Goal: Task Accomplishment & Management: Use online tool/utility

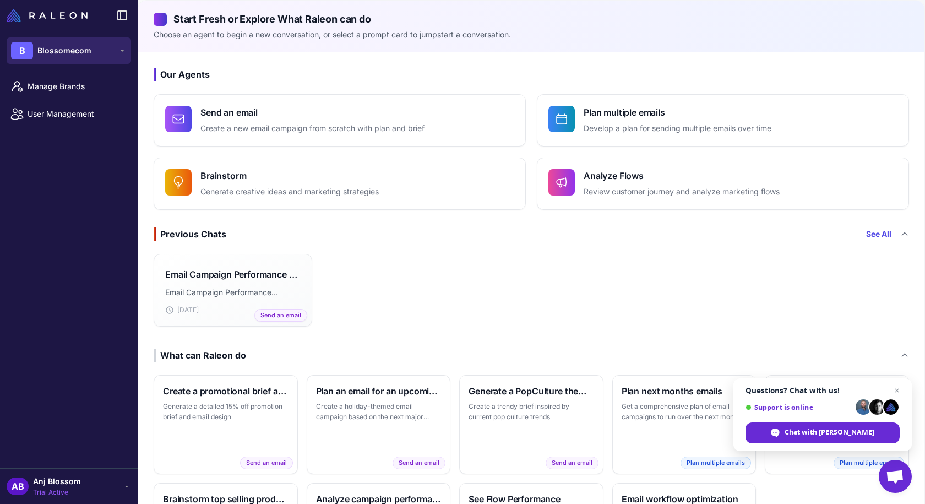
click at [84, 55] on span "Blossomecom" at bounding box center [64, 51] width 54 height 12
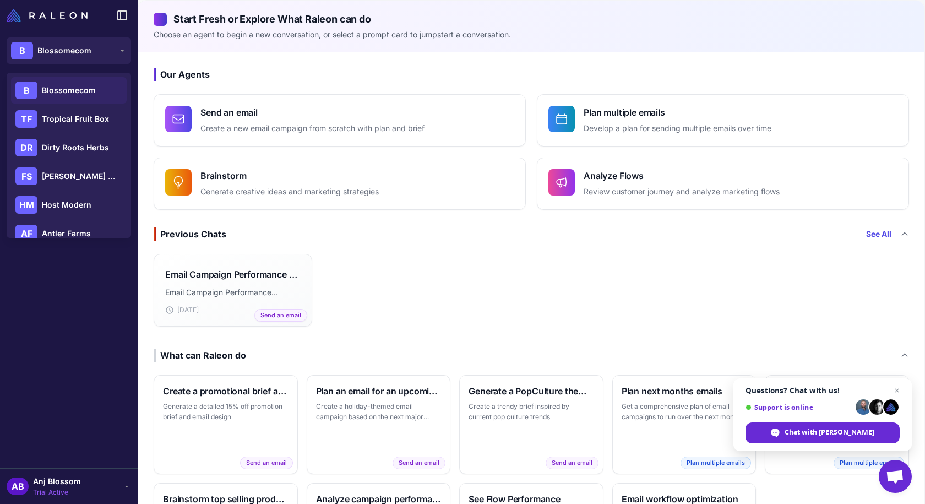
click at [73, 89] on span "Blossomecom" at bounding box center [69, 90] width 54 height 12
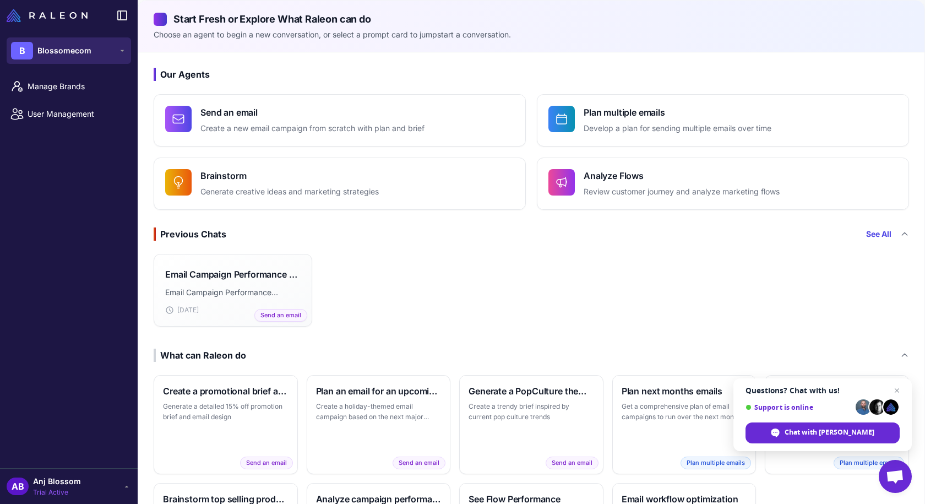
click at [100, 53] on button "B Blossomecom" at bounding box center [69, 50] width 124 height 26
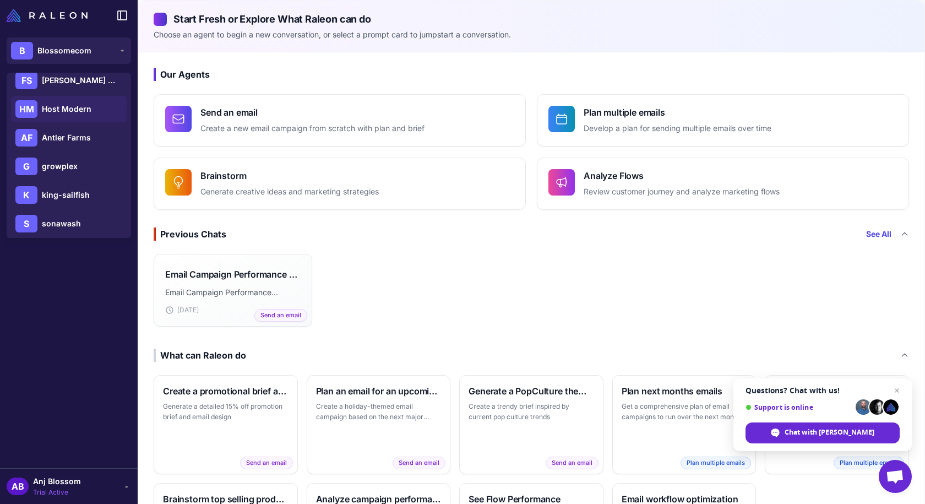
scroll to position [101, 0]
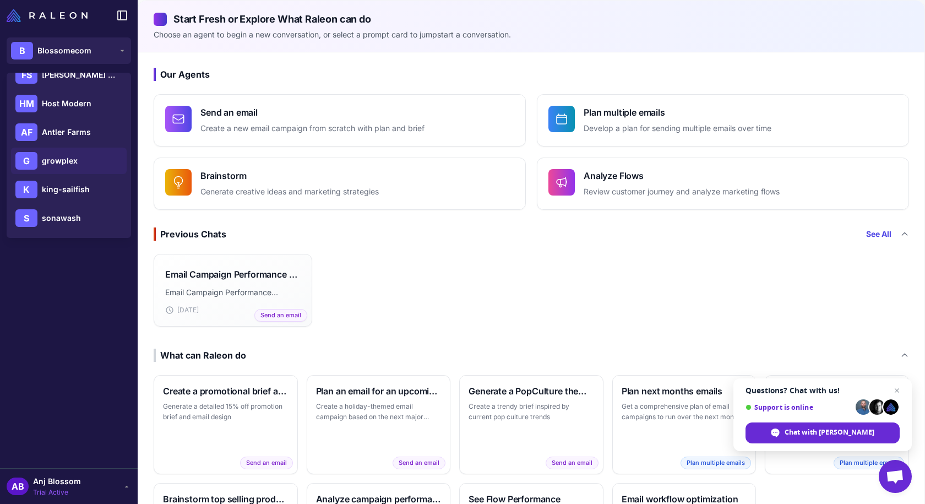
click at [69, 162] on span "growplex" at bounding box center [60, 161] width 36 height 12
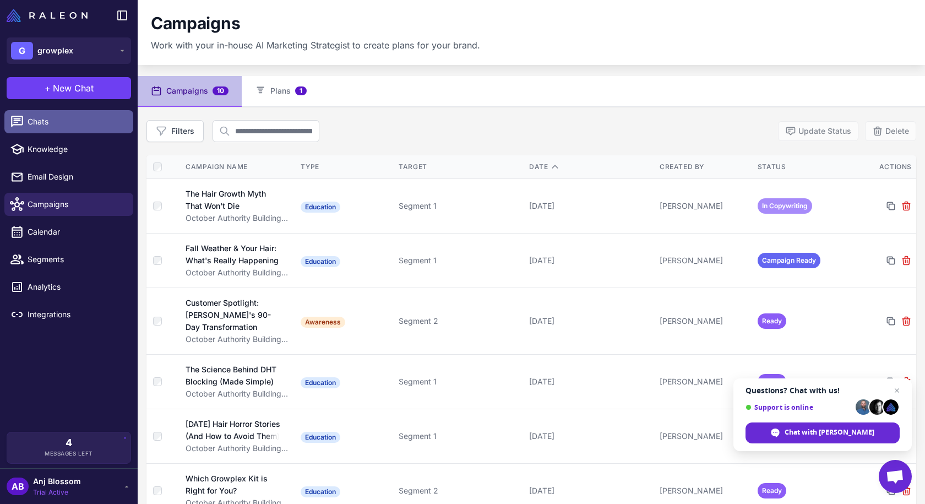
click at [69, 127] on span "Chats" at bounding box center [76, 122] width 97 height 12
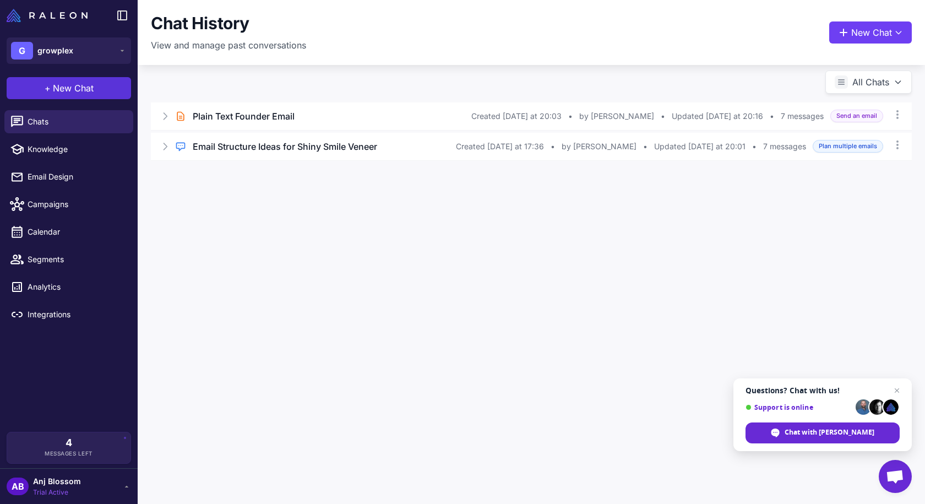
click at [126, 84] on button "+ New Chat" at bounding box center [69, 88] width 124 height 22
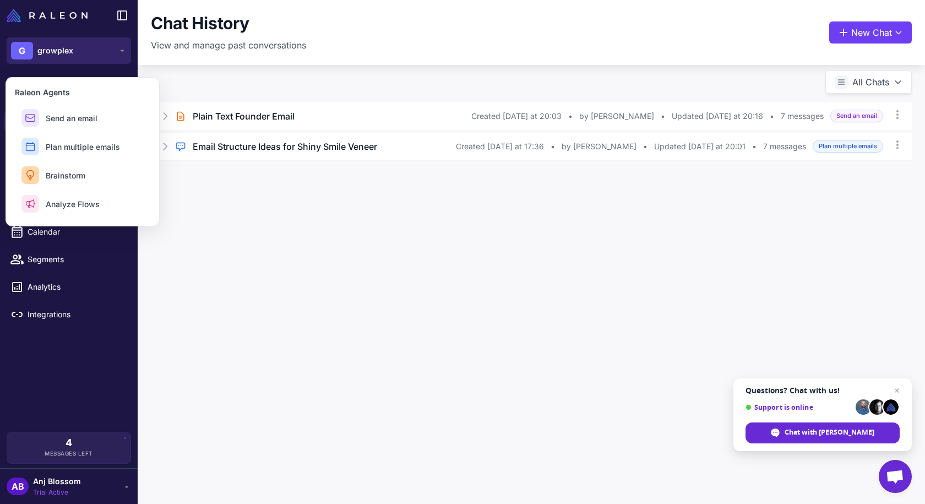
click at [109, 53] on button "G growplex" at bounding box center [69, 50] width 124 height 26
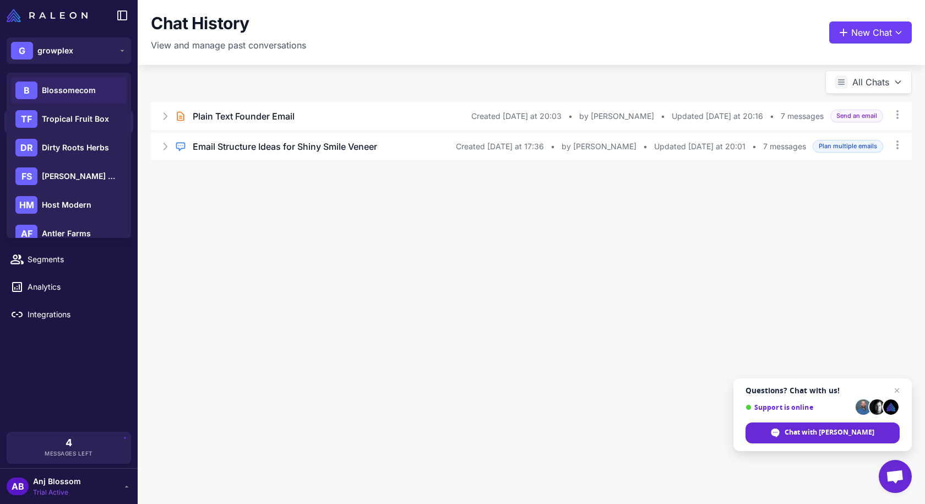
click at [86, 91] on span "Blossomecom" at bounding box center [69, 90] width 54 height 12
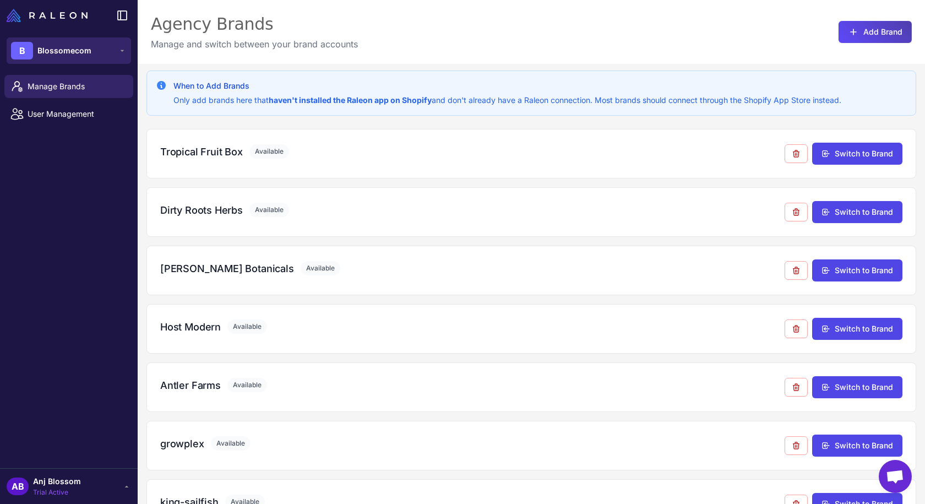
click at [88, 55] on span "Blossomecom" at bounding box center [64, 51] width 54 height 12
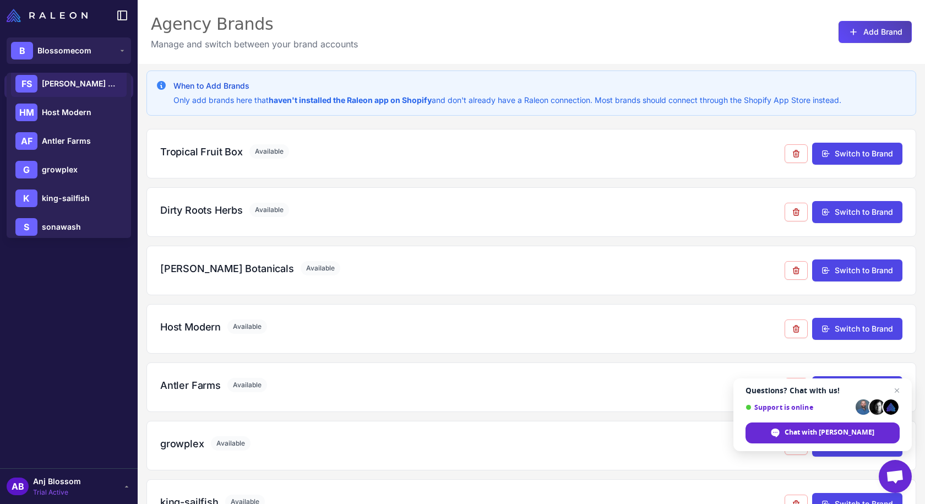
scroll to position [101, 0]
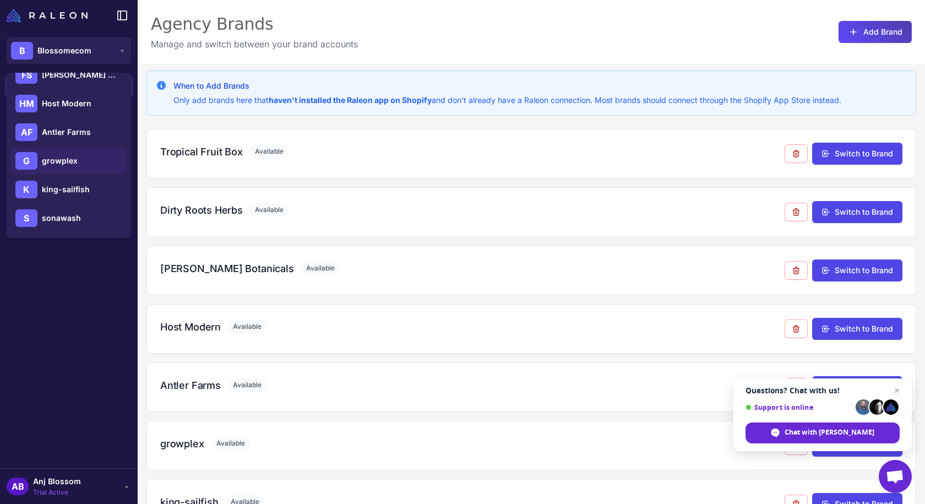
click at [70, 164] on span "growplex" at bounding box center [60, 161] width 36 height 12
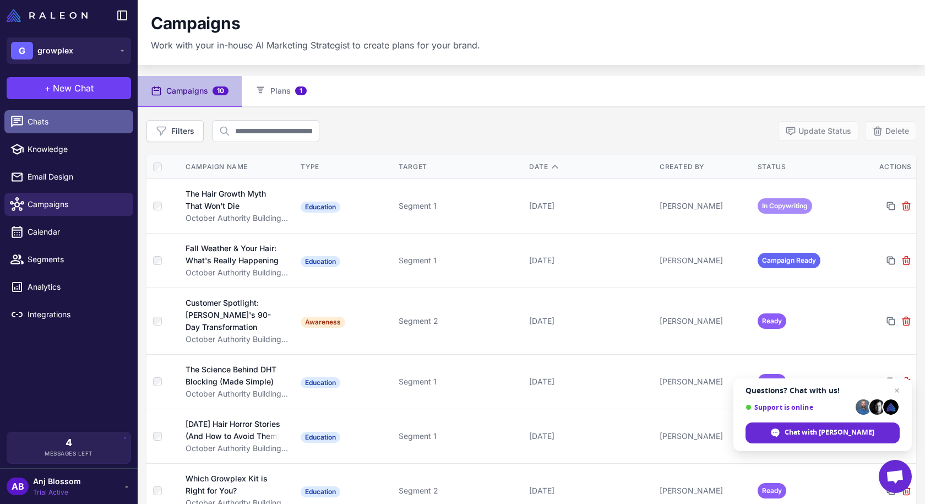
click at [49, 129] on link "Chats" at bounding box center [68, 121] width 129 height 23
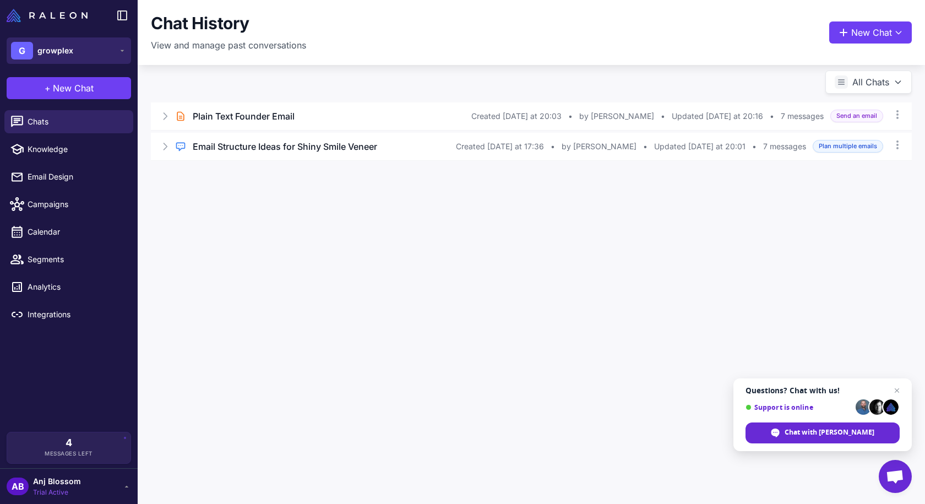
click at [100, 55] on button "G growplex" at bounding box center [69, 50] width 124 height 26
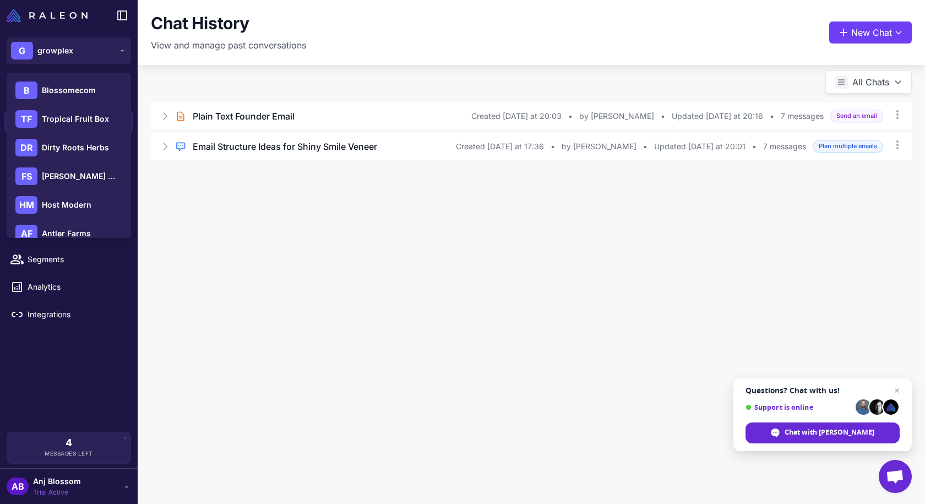
click at [387, 331] on div "Chat History View and manage past conversations New Chat All Chats Brief Chat P…" at bounding box center [531, 252] width 787 height 504
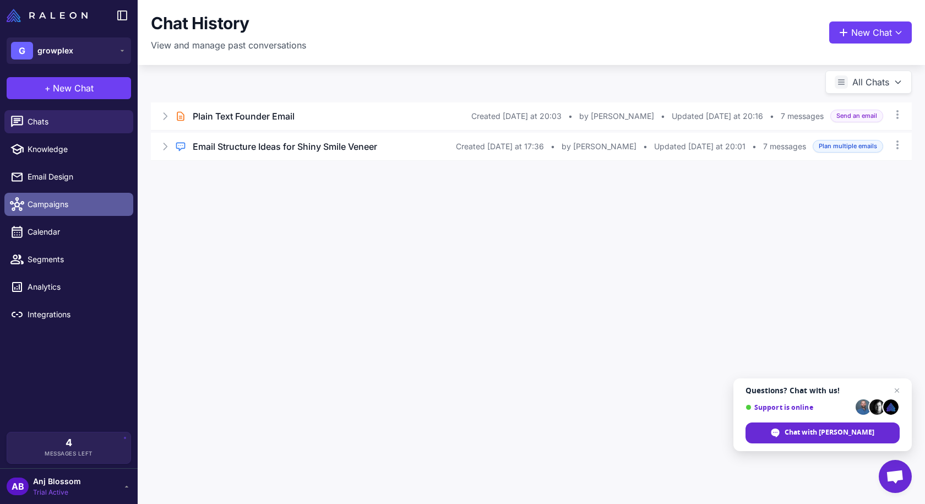
click at [77, 209] on span "Campaigns" at bounding box center [76, 204] width 97 height 12
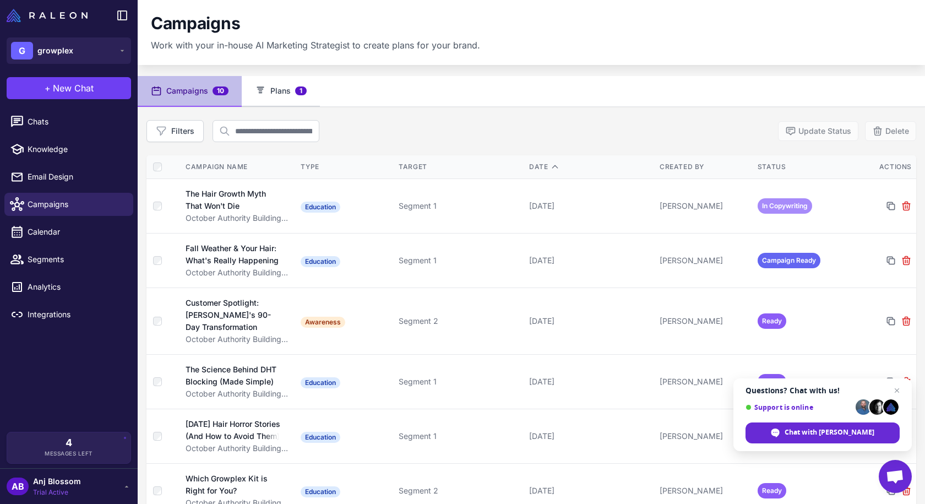
click at [281, 96] on button "Plans 1" at bounding box center [281, 91] width 78 height 31
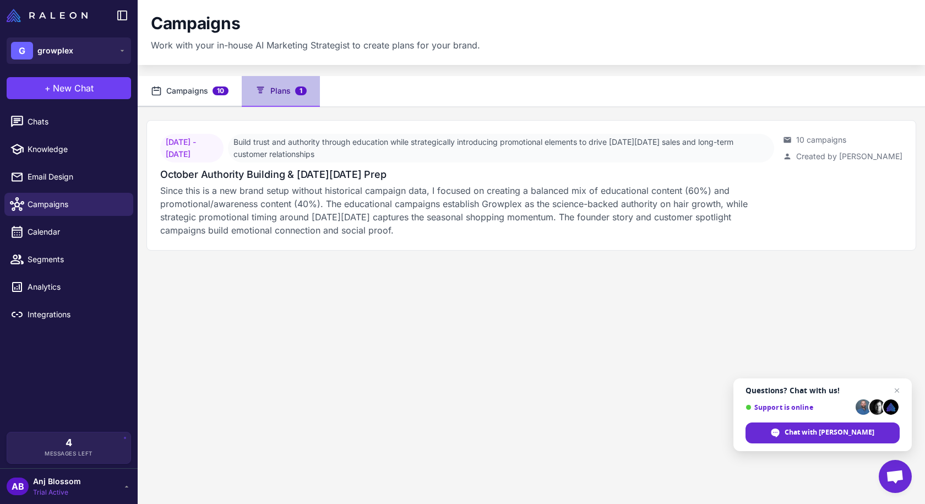
click at [219, 93] on span "10" at bounding box center [221, 90] width 16 height 9
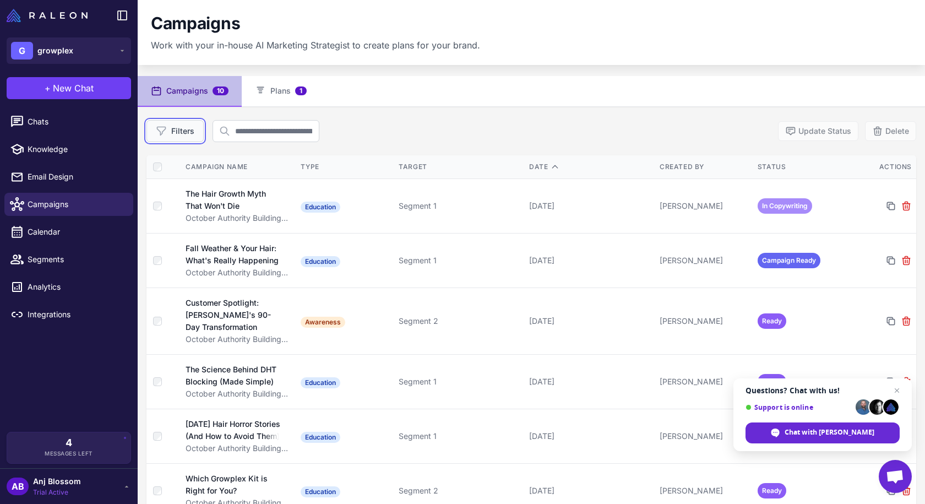
click at [186, 134] on button "Filters" at bounding box center [174, 131] width 57 height 22
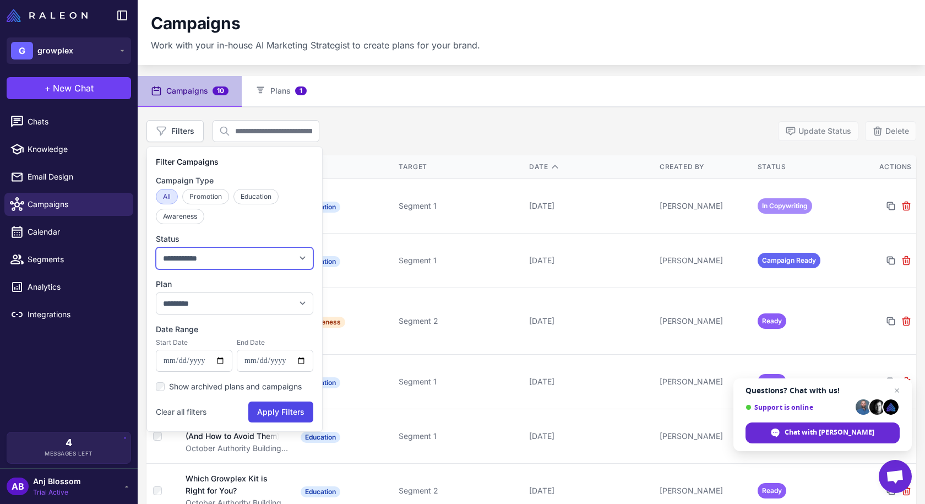
click at [239, 261] on select "**********" at bounding box center [234, 258] width 157 height 22
click at [225, 299] on select "**********" at bounding box center [234, 303] width 157 height 22
select select "****"
click at [156, 292] on select "**********" at bounding box center [234, 303] width 157 height 22
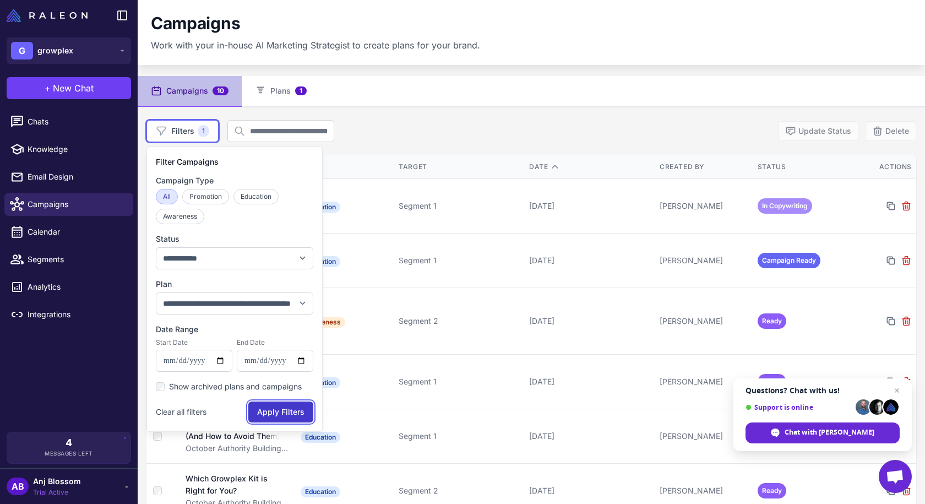
click at [286, 411] on button "Apply Filters" at bounding box center [280, 411] width 65 height 21
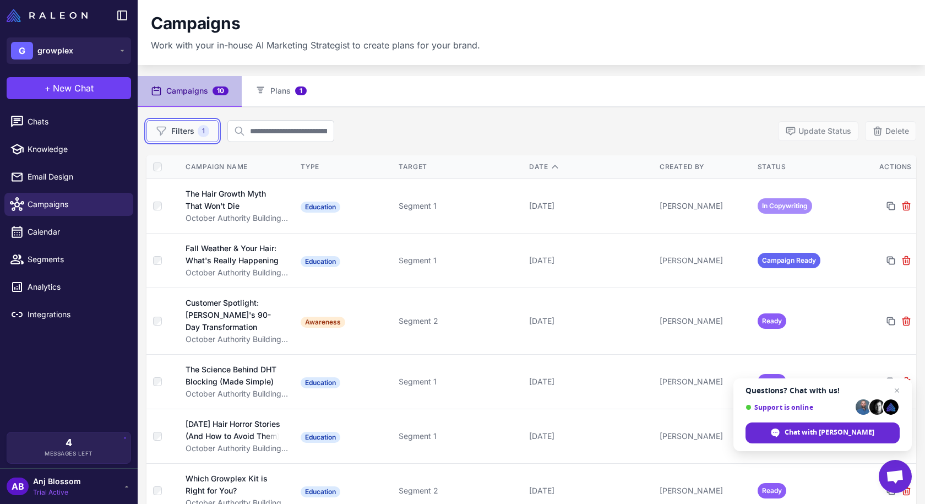
click at [200, 129] on span "1" at bounding box center [204, 131] width 12 height 12
select select "****"
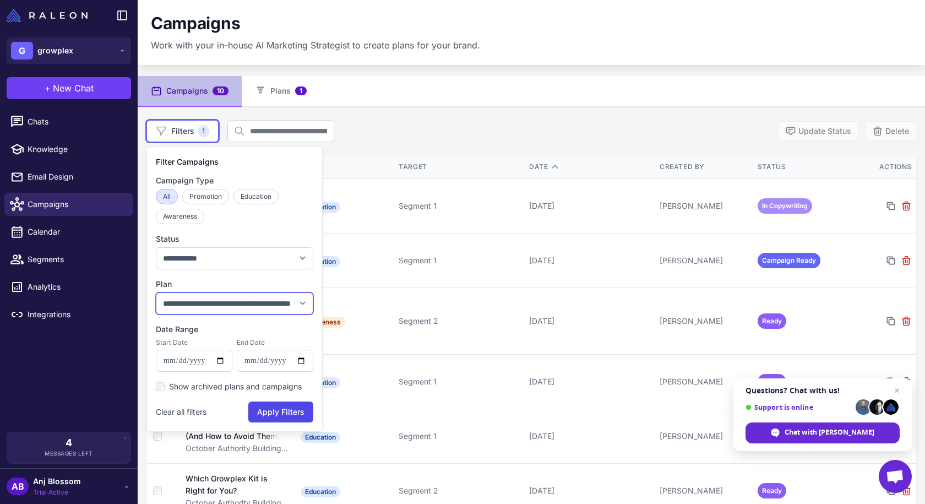
click at [263, 295] on select "**********" at bounding box center [234, 303] width 157 height 22
click at [156, 292] on select "**********" at bounding box center [234, 303] width 157 height 22
click at [253, 307] on select "**********" at bounding box center [234, 303] width 157 height 22
select select
click at [156, 292] on select "**********" at bounding box center [234, 303] width 157 height 22
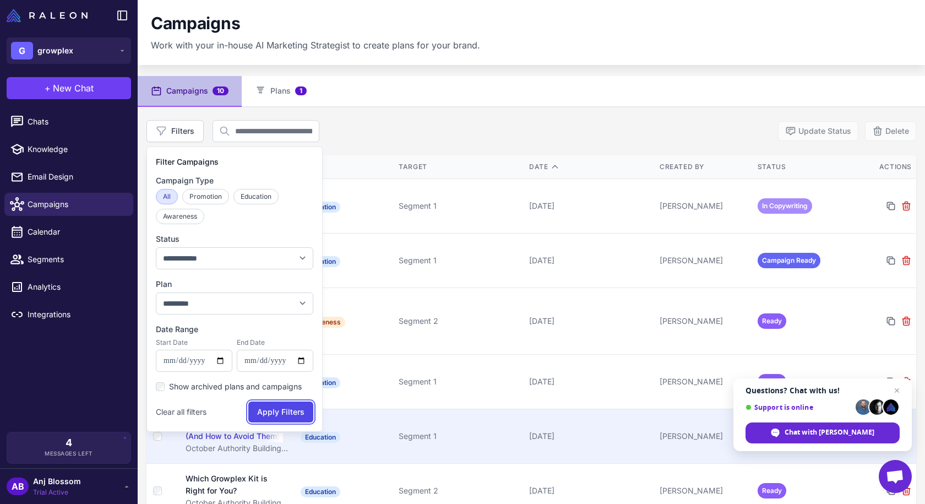
click at [291, 421] on button "Apply Filters" at bounding box center [280, 411] width 65 height 21
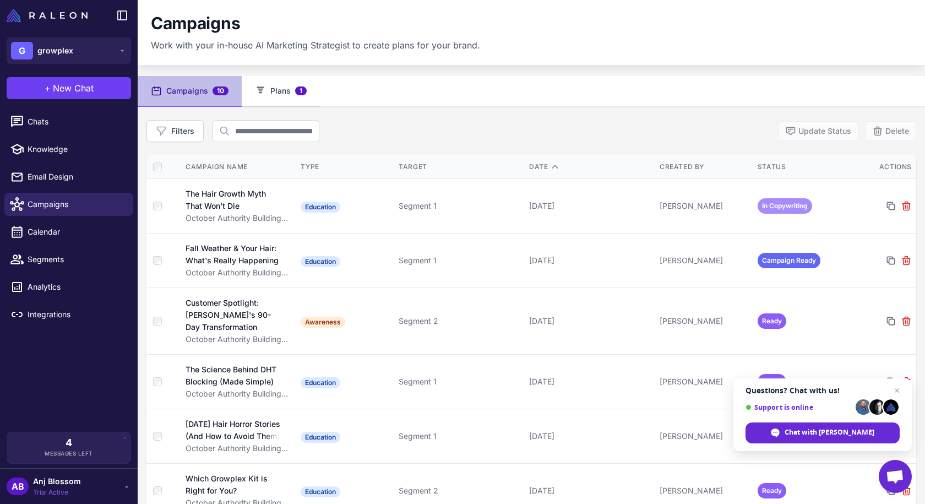
click at [291, 82] on button "Plans 1" at bounding box center [281, 91] width 78 height 31
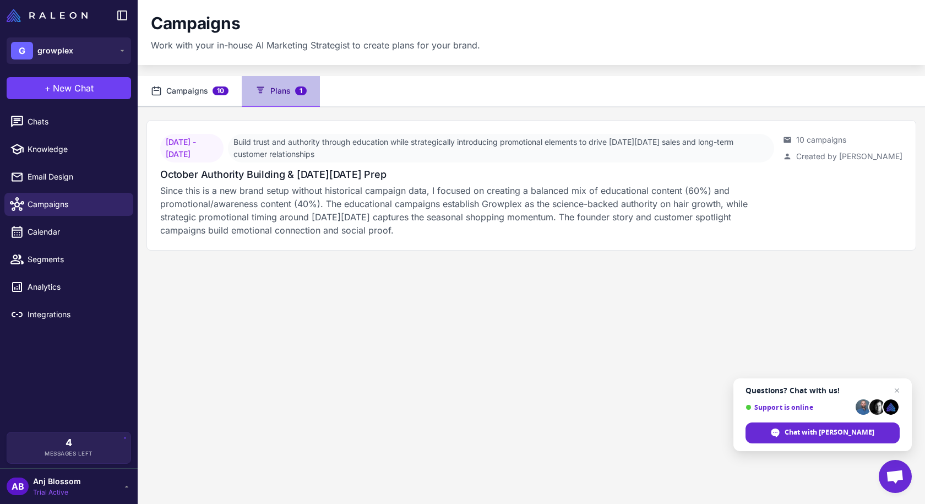
click at [194, 86] on button "Campaigns 10" at bounding box center [190, 91] width 104 height 31
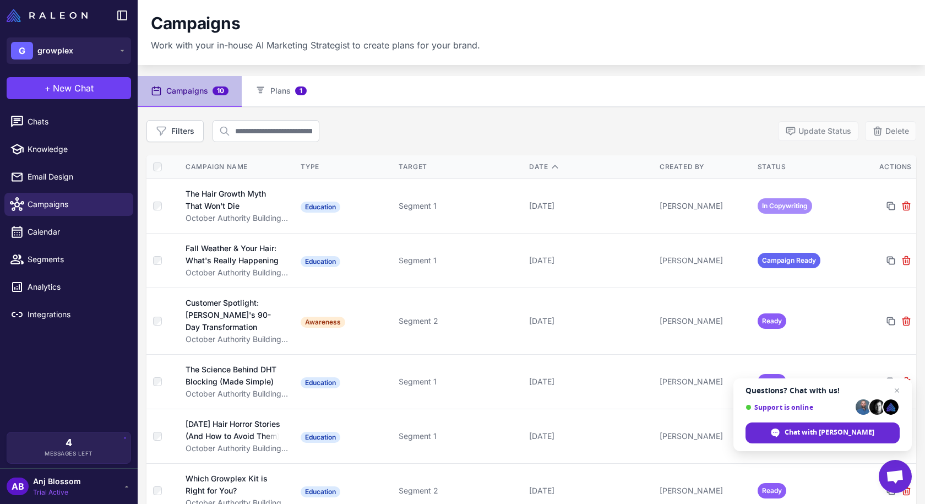
click at [218, 90] on span "10" at bounding box center [221, 90] width 16 height 9
click at [302, 90] on span "1" at bounding box center [301, 90] width 12 height 9
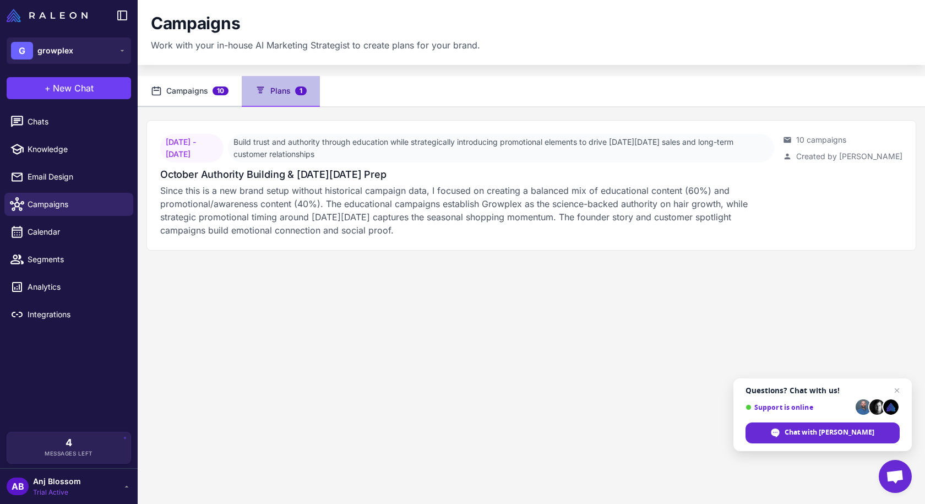
click at [184, 80] on button "Campaigns 10" at bounding box center [190, 91] width 104 height 31
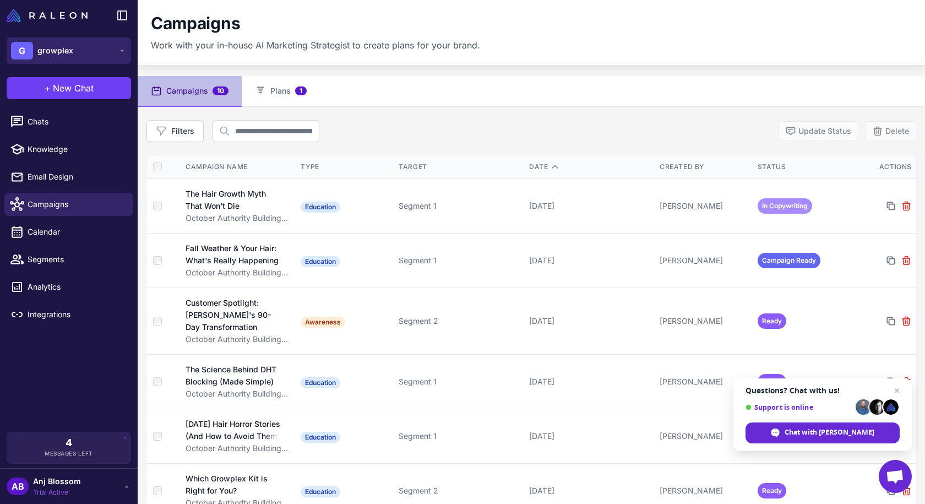
click at [55, 45] on span "growplex" at bounding box center [55, 51] width 36 height 12
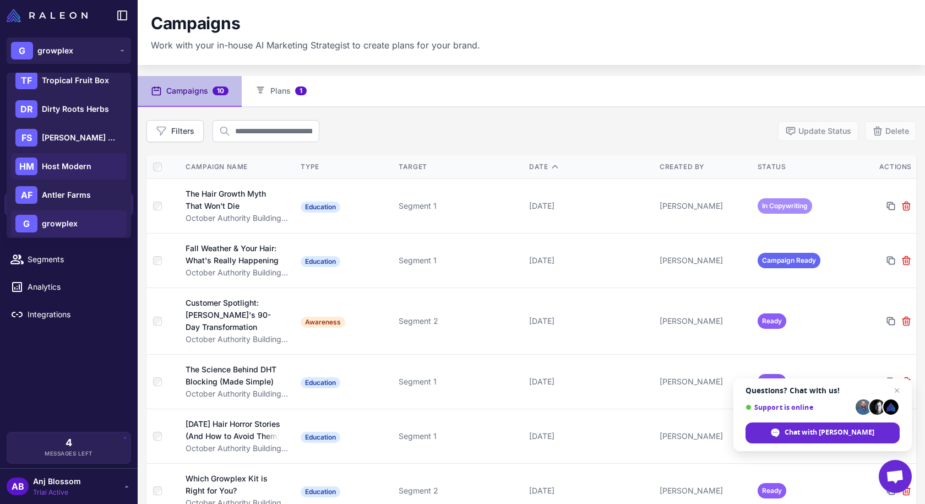
scroll to position [101, 0]
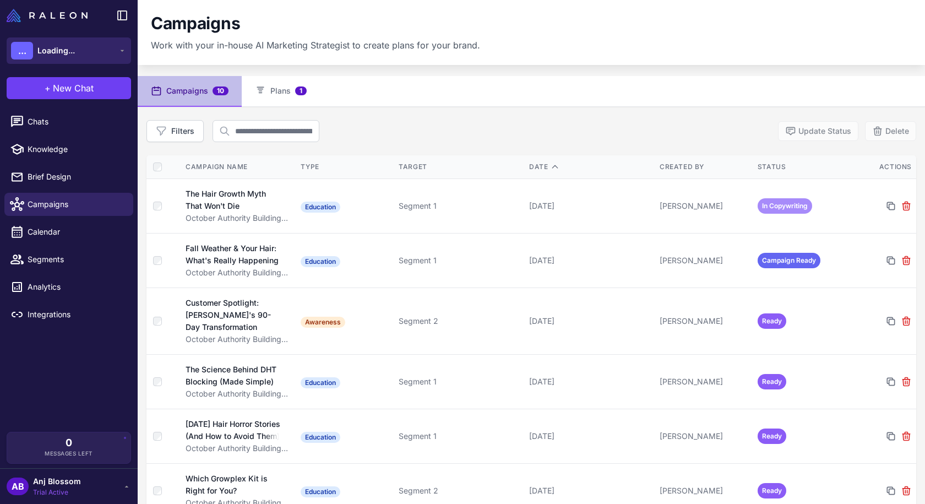
click at [88, 50] on button "... Loading..." at bounding box center [69, 50] width 124 height 26
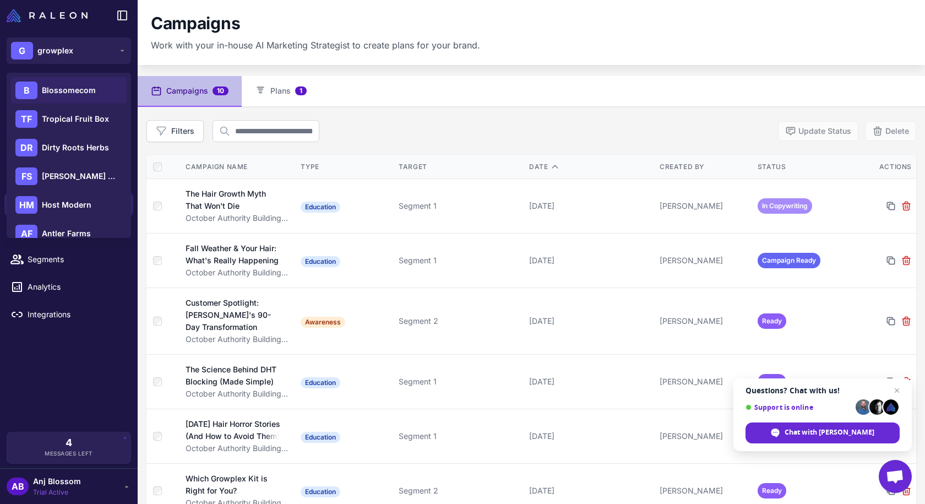
scroll to position [101, 0]
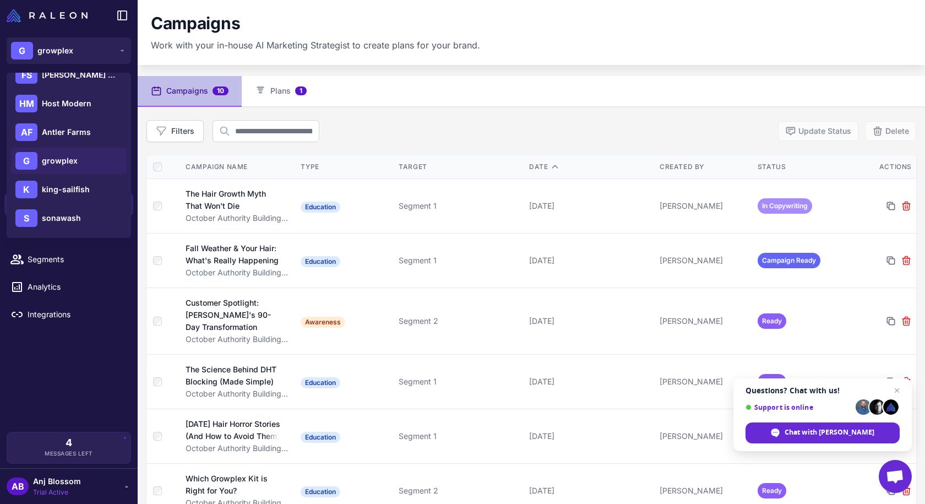
click at [423, 62] on div "Campaigns Work with your in-house AI Marketing Strategist to create plans for y…" at bounding box center [531, 32] width 787 height 65
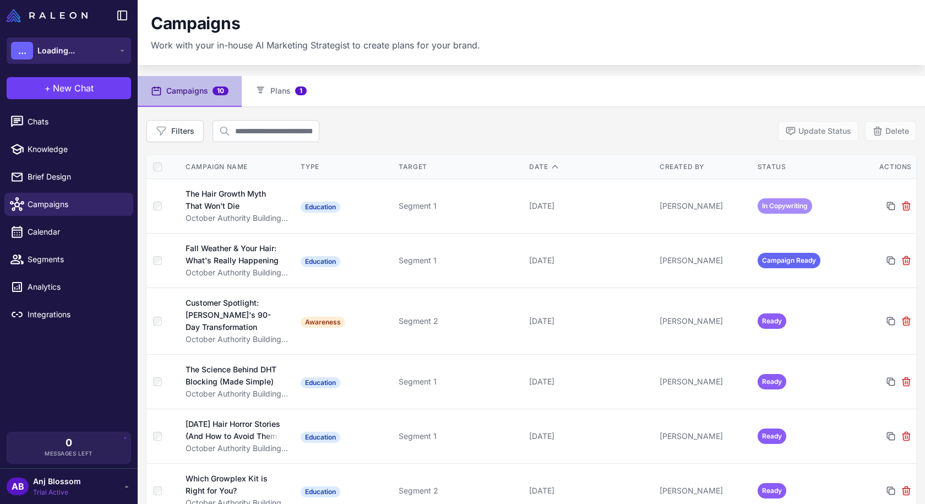
click at [88, 49] on button "... Loading..." at bounding box center [69, 50] width 124 height 26
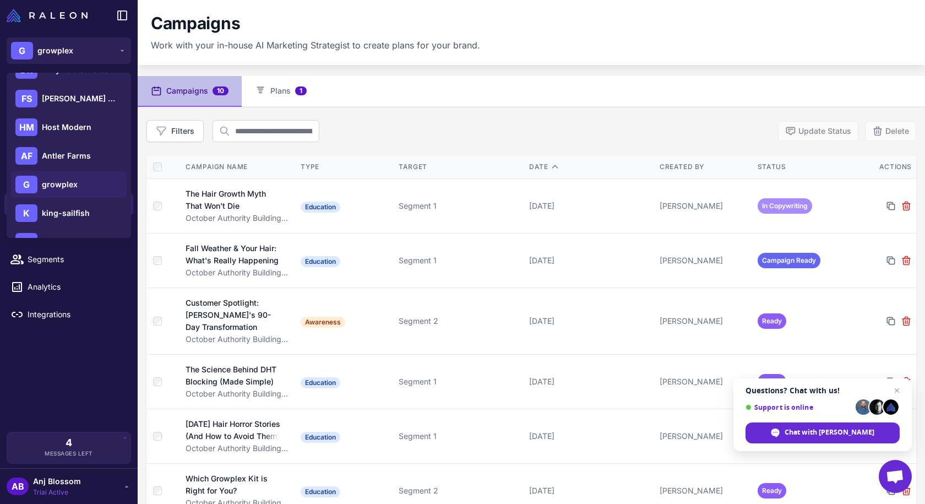
scroll to position [101, 0]
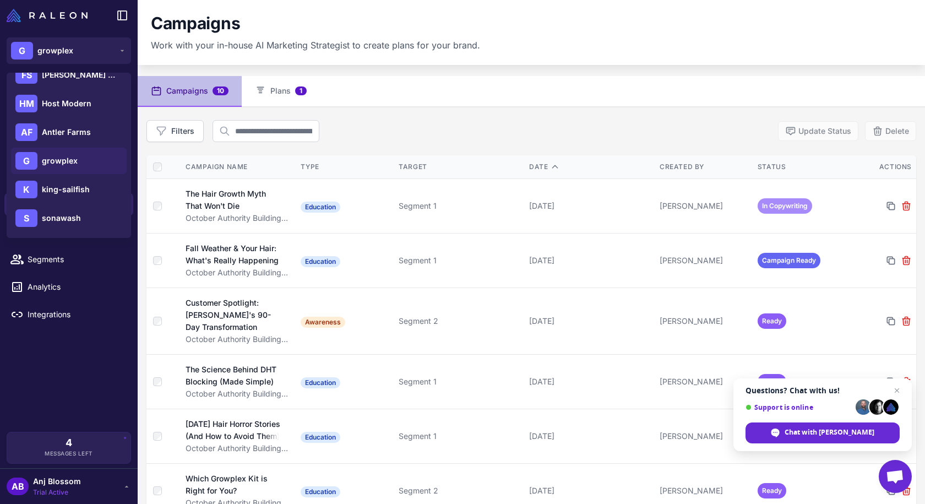
click at [96, 351] on div "Chats Knowledge Email Design Campaigns Calendar Segments Analytics Integrations" at bounding box center [69, 269] width 138 height 326
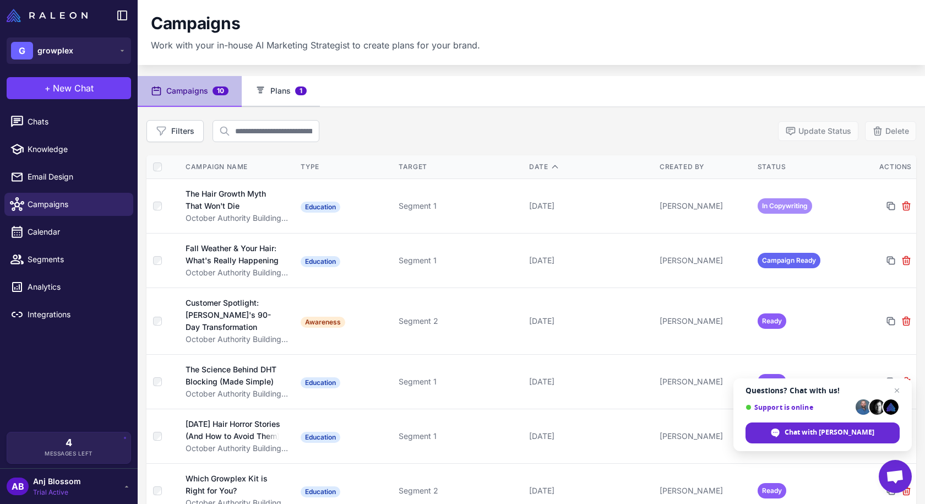
click at [269, 94] on button "Plans 1" at bounding box center [281, 91] width 78 height 31
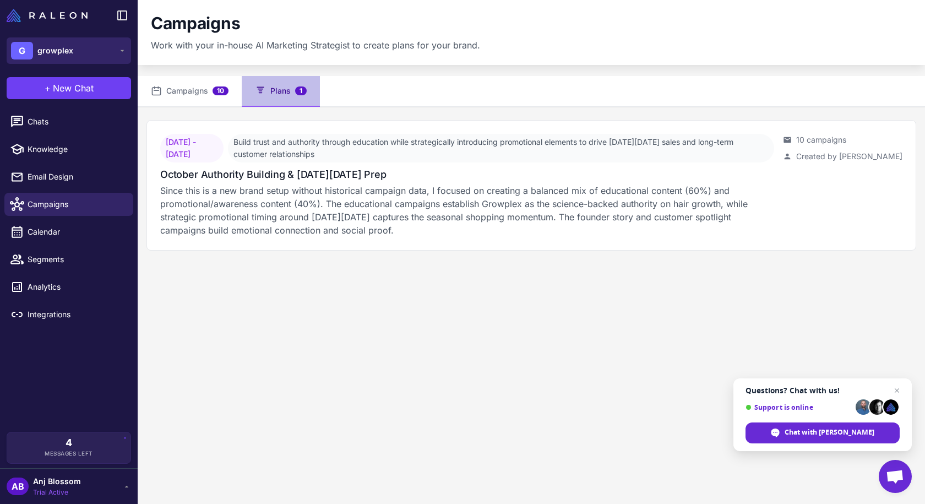
click at [77, 53] on button "G growplex" at bounding box center [69, 50] width 124 height 26
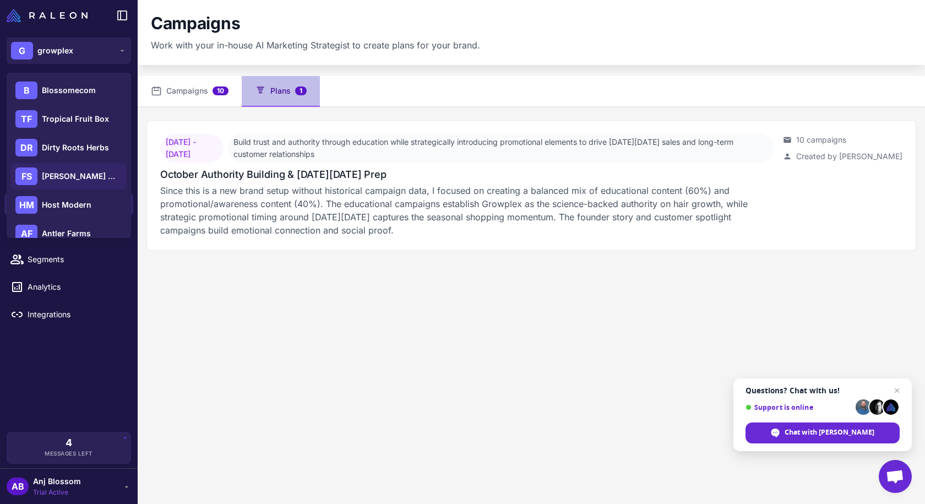
click at [87, 171] on span "[PERSON_NAME] Botanicals" at bounding box center [80, 176] width 77 height 12
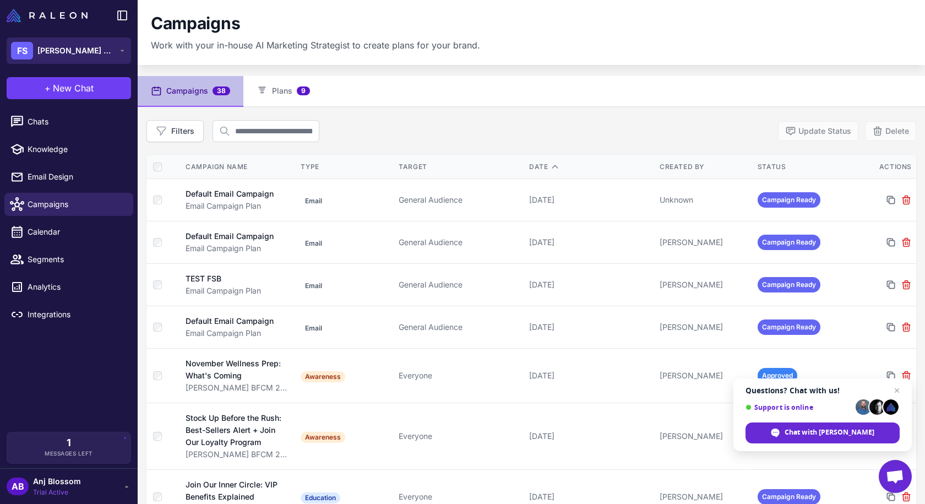
click at [37, 49] on div "FS [PERSON_NAME] Botanicals" at bounding box center [63, 51] width 104 height 18
click at [106, 58] on div "FS [PERSON_NAME] Botanicals" at bounding box center [63, 51] width 104 height 18
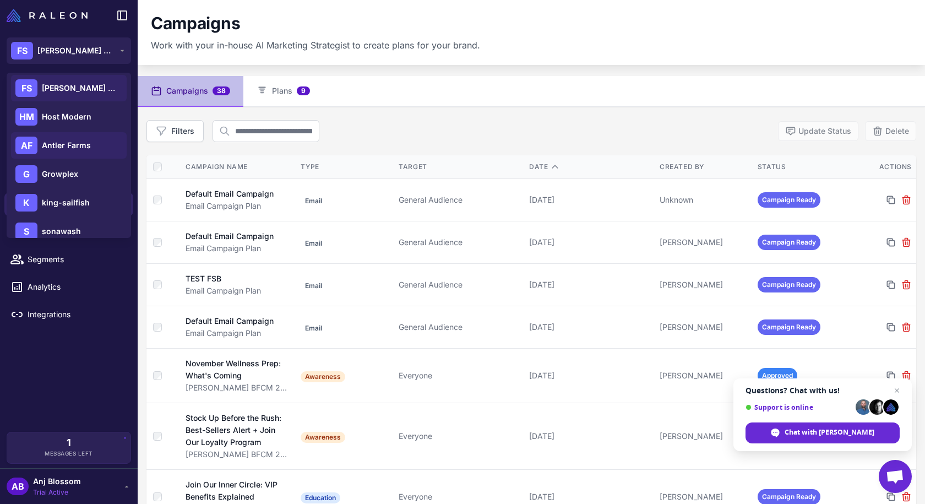
scroll to position [101, 0]
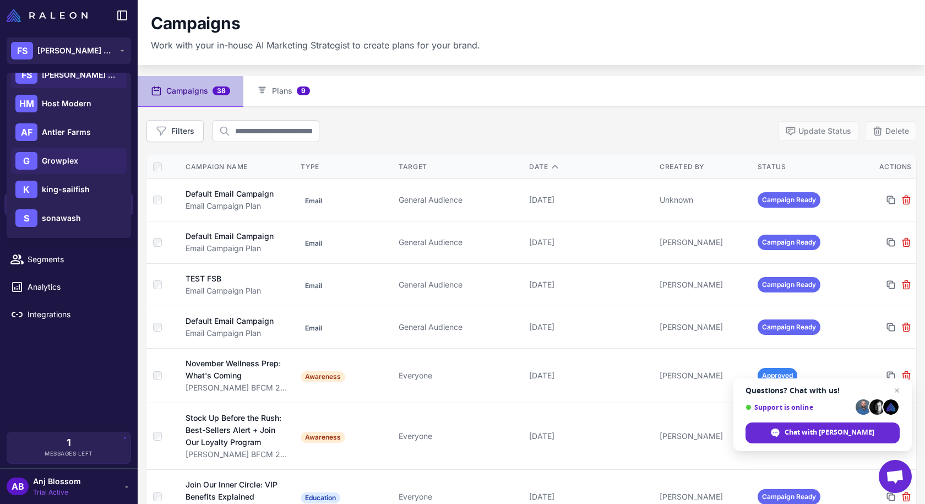
click at [69, 151] on div "G Growplex" at bounding box center [69, 161] width 116 height 26
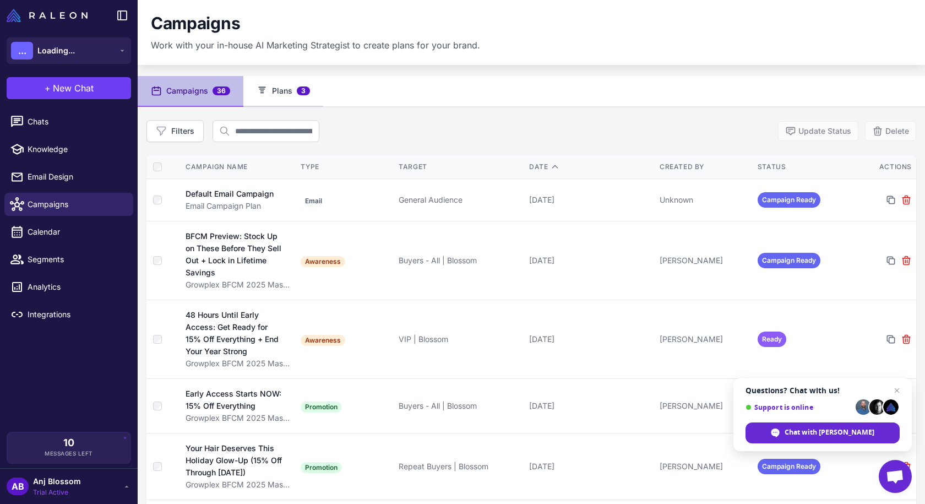
click at [274, 88] on button "Plans 3" at bounding box center [283, 91] width 80 height 31
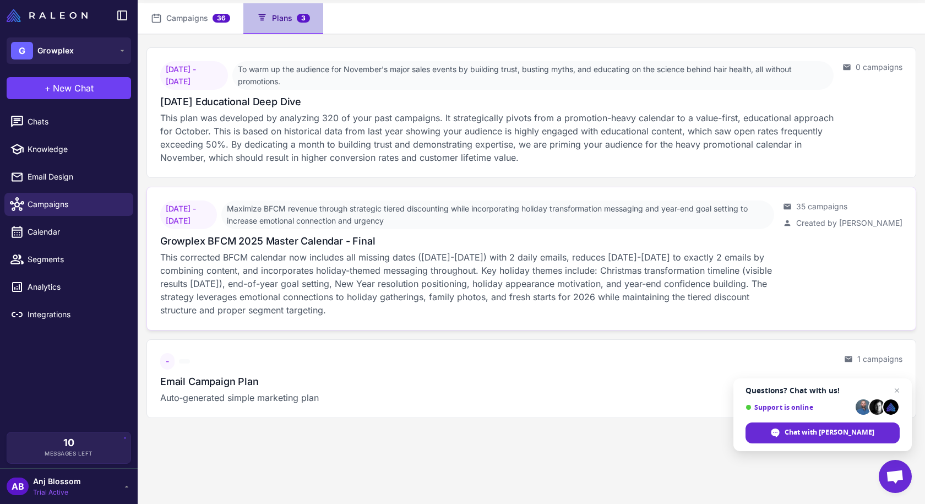
scroll to position [76, 0]
